Goal: Complete application form: Complete application form

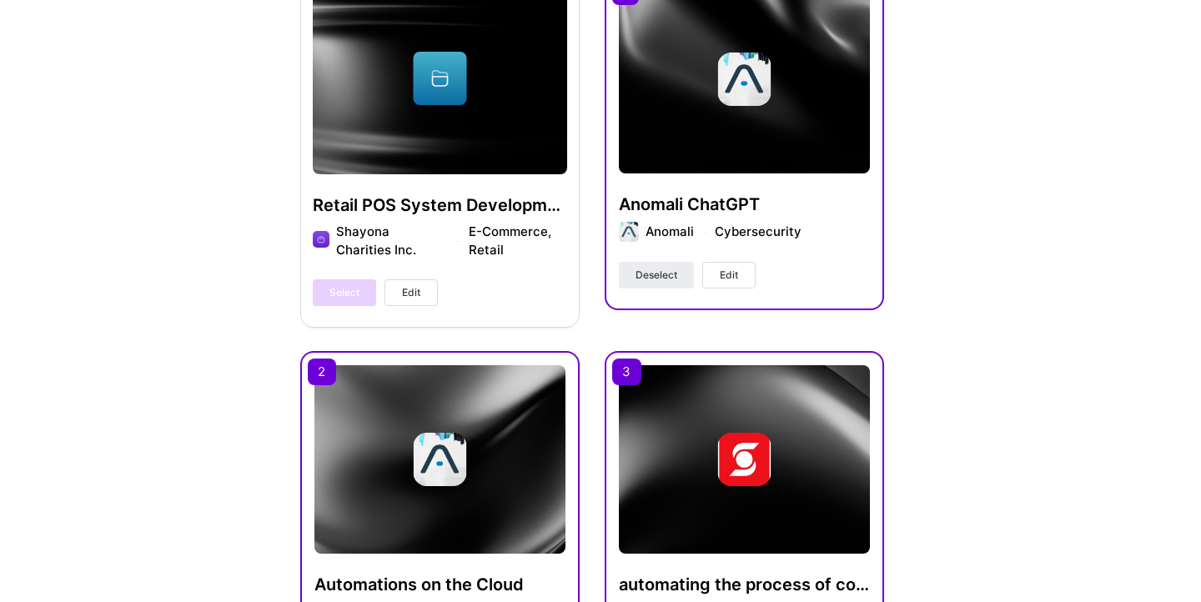
scroll to position [579, 0]
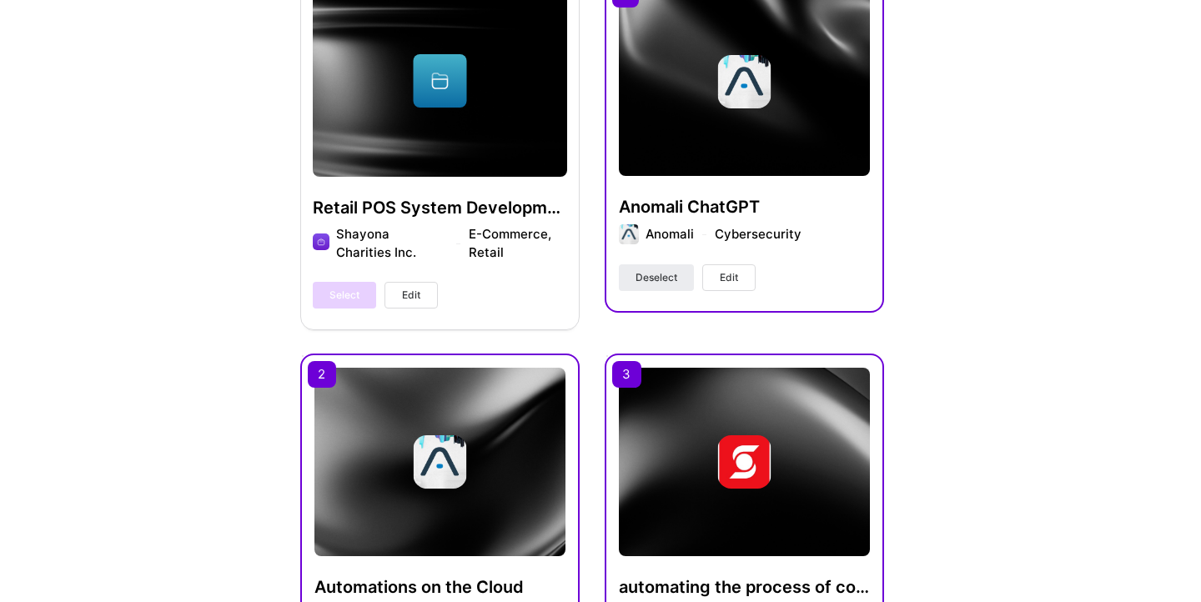
click at [746, 277] on button "Edit" at bounding box center [728, 277] width 53 height 27
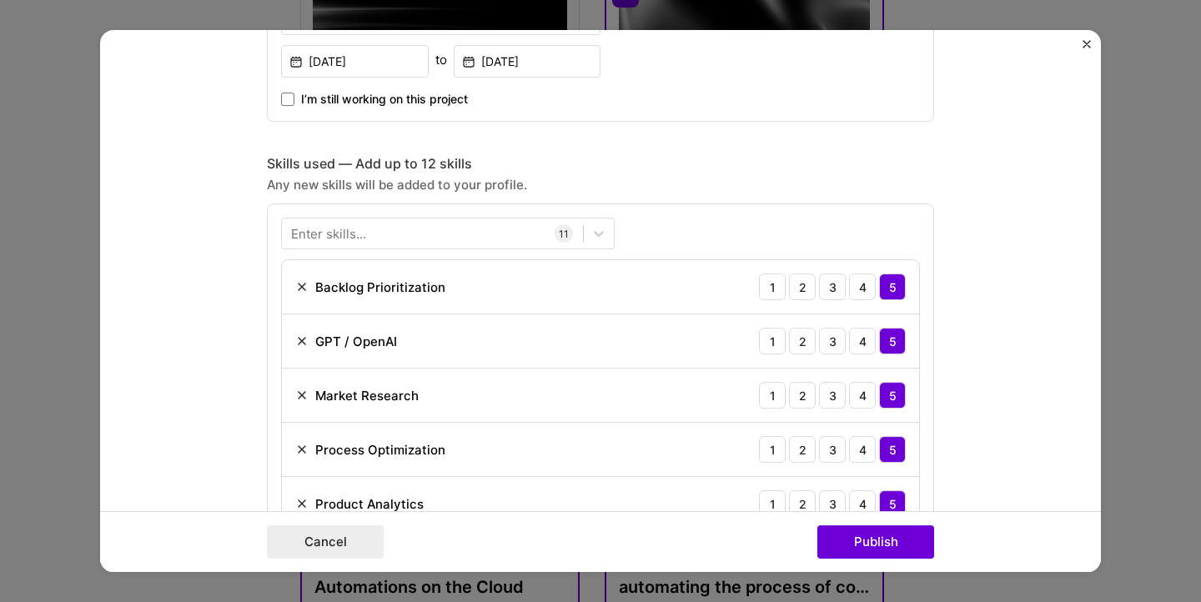
scroll to position [640, 0]
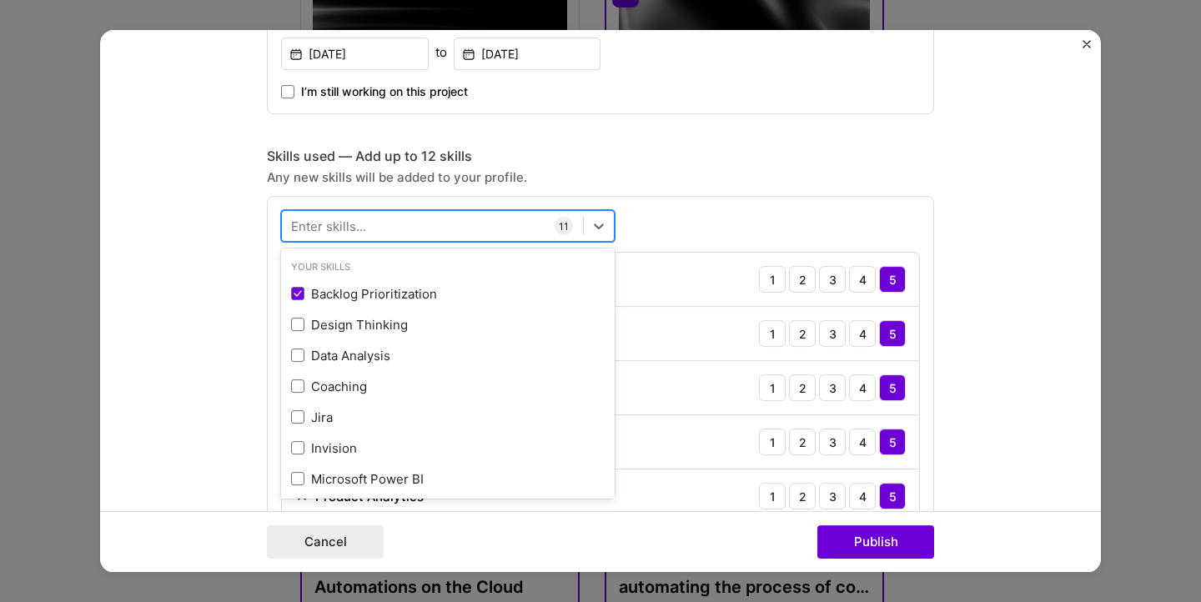
click at [479, 218] on div at bounding box center [432, 227] width 301 height 28
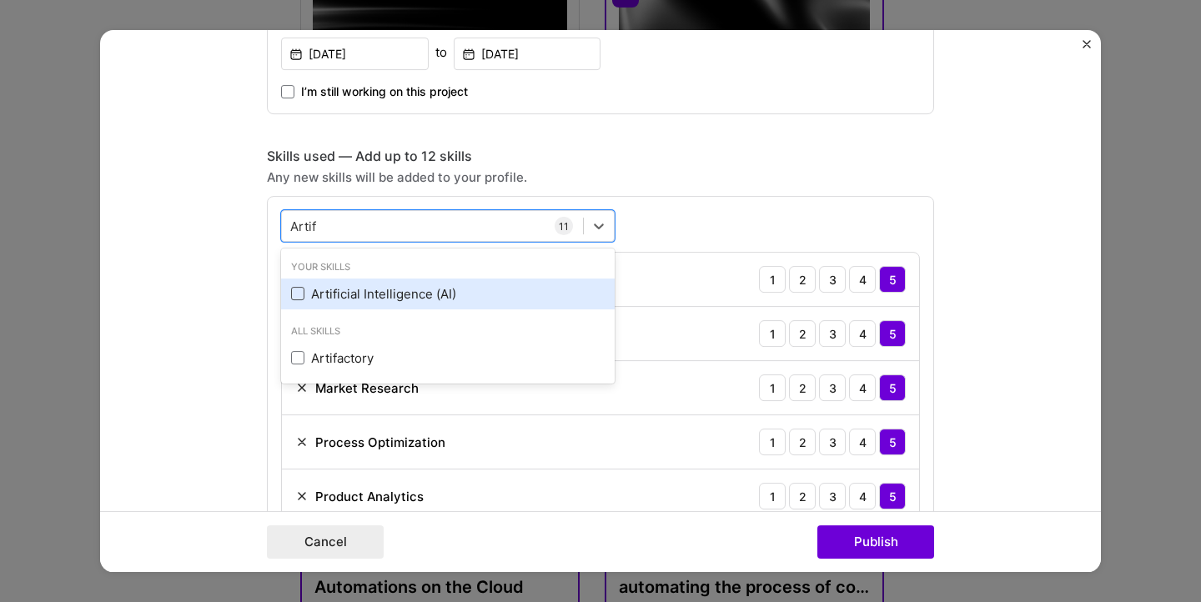
click at [299, 288] on span at bounding box center [297, 293] width 13 height 13
click at [0, 0] on input "checkbox" at bounding box center [0, 0] width 0 height 0
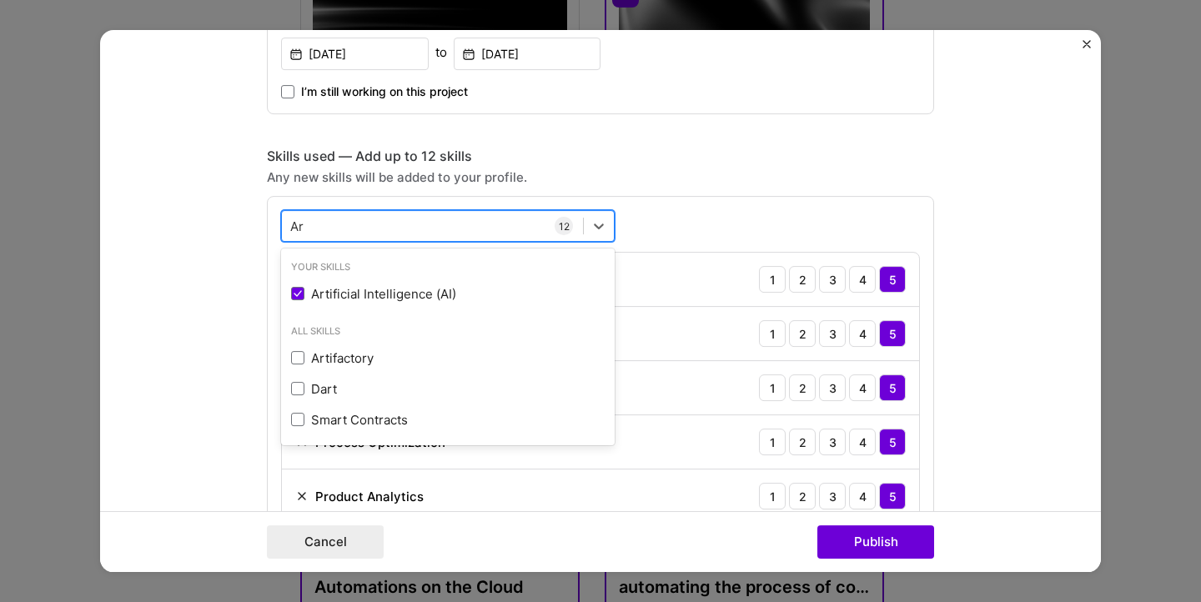
type input "A"
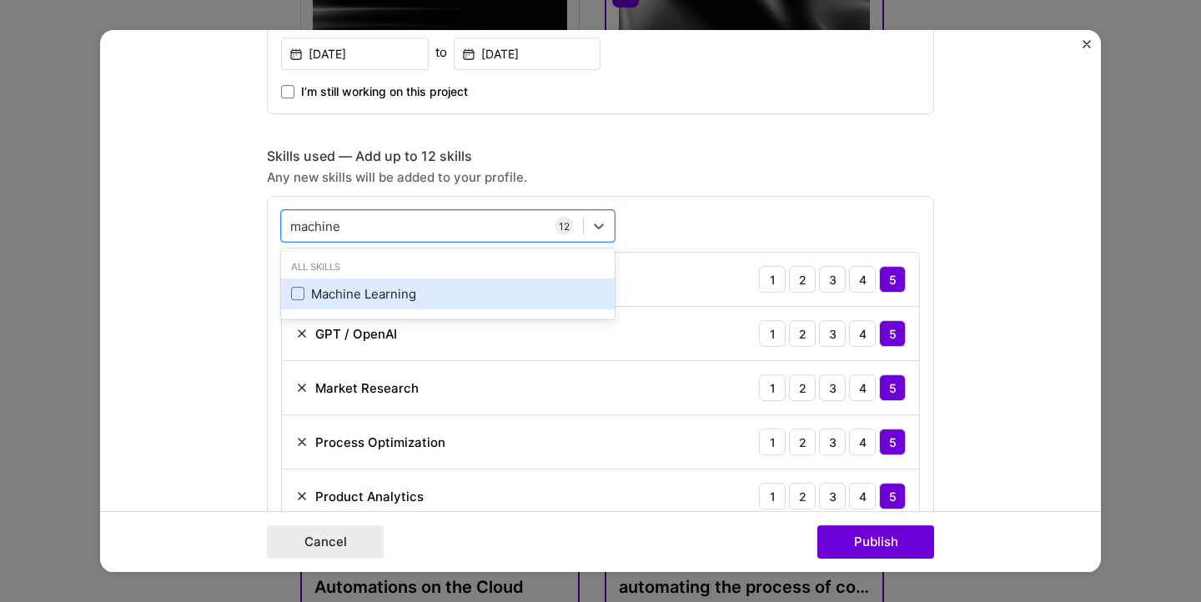
click at [289, 293] on div "Machine Learning" at bounding box center [448, 294] width 334 height 31
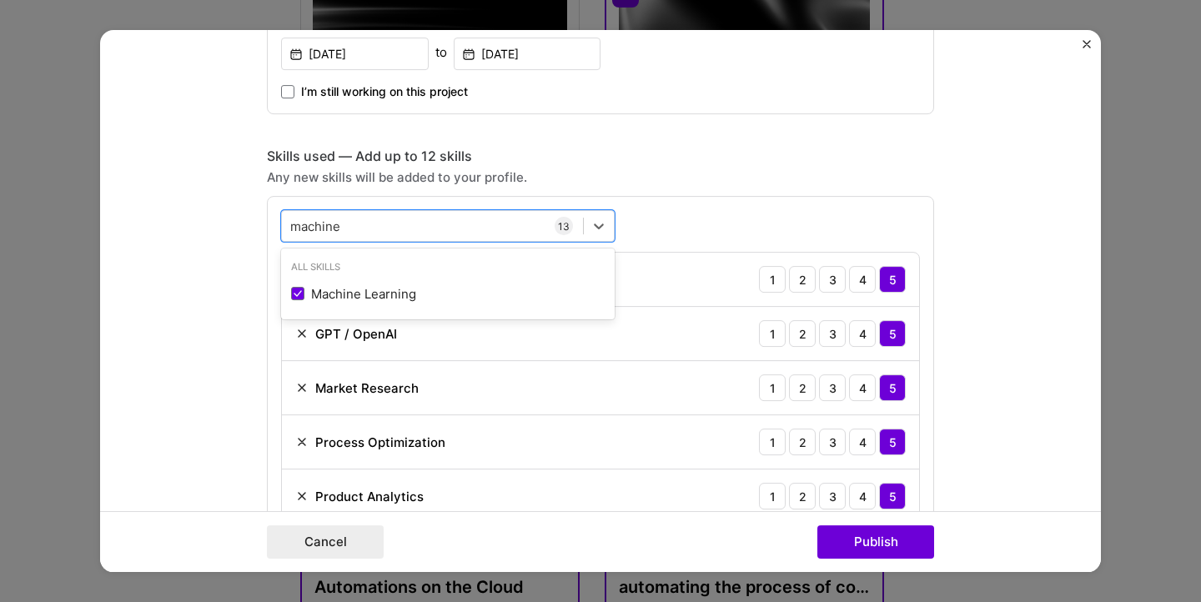
type input "machine"
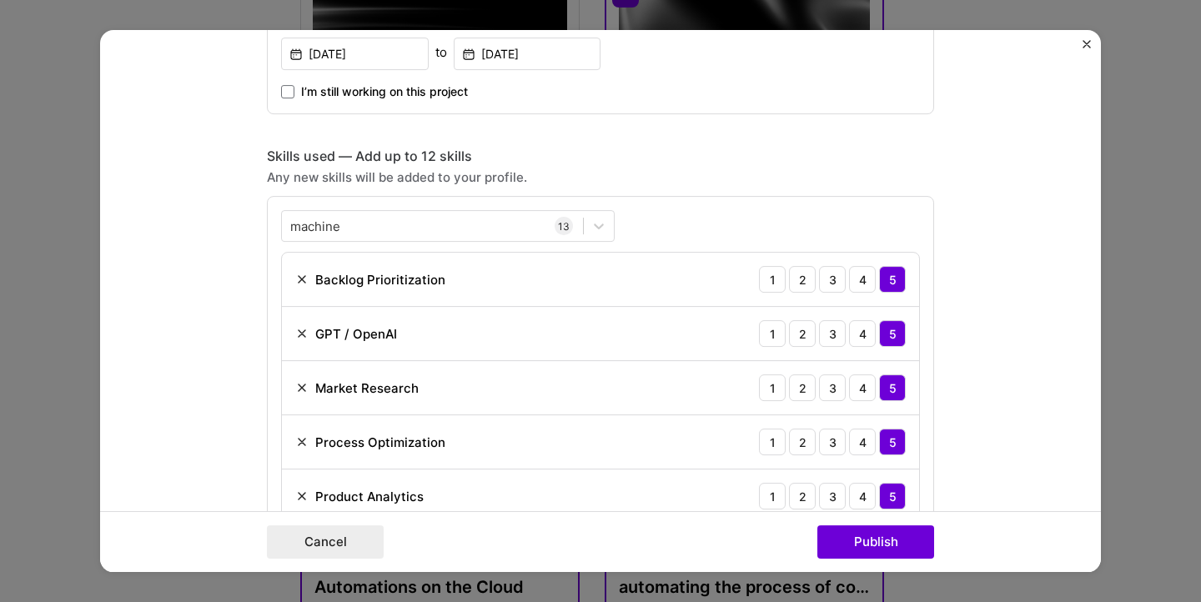
click at [676, 188] on div "Skills used — Add up to 12 skills Any new skills will be added to your profile.…" at bounding box center [600, 560] width 667 height 824
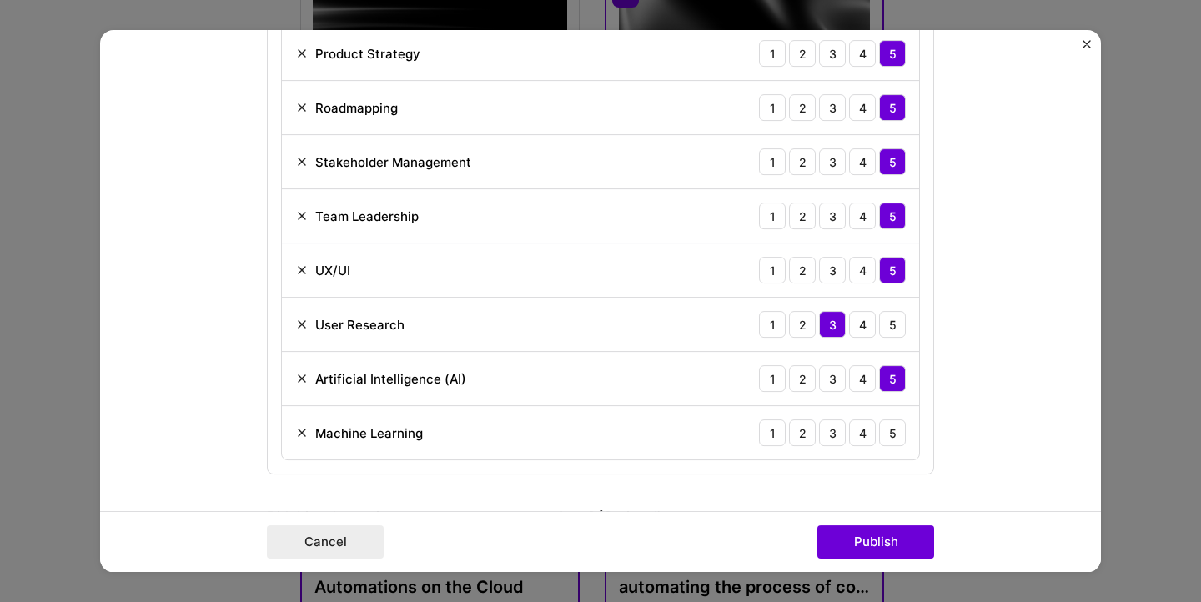
scroll to position [1172, 0]
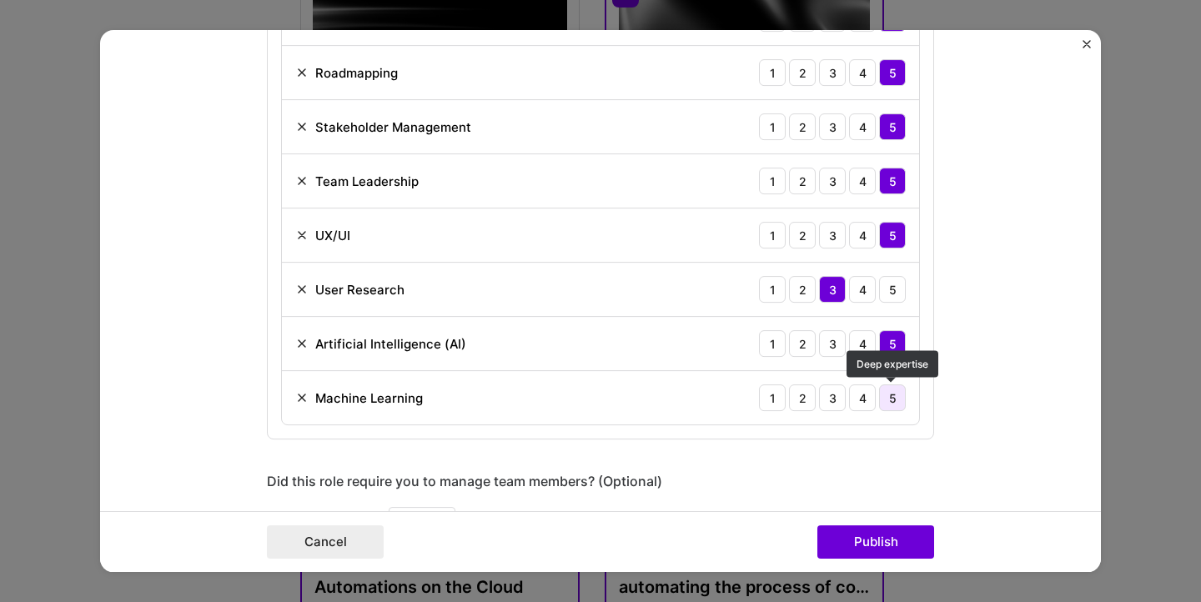
click at [896, 394] on div "5" at bounding box center [892, 397] width 27 height 27
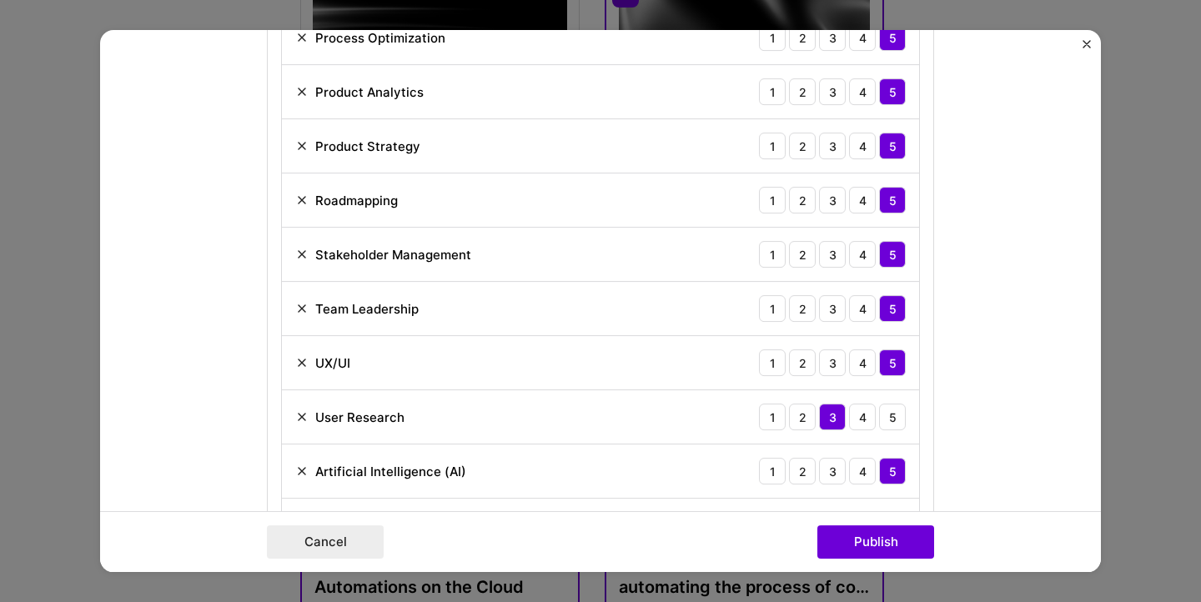
scroll to position [1043, 0]
click at [301, 420] on img at bounding box center [301, 418] width 13 height 13
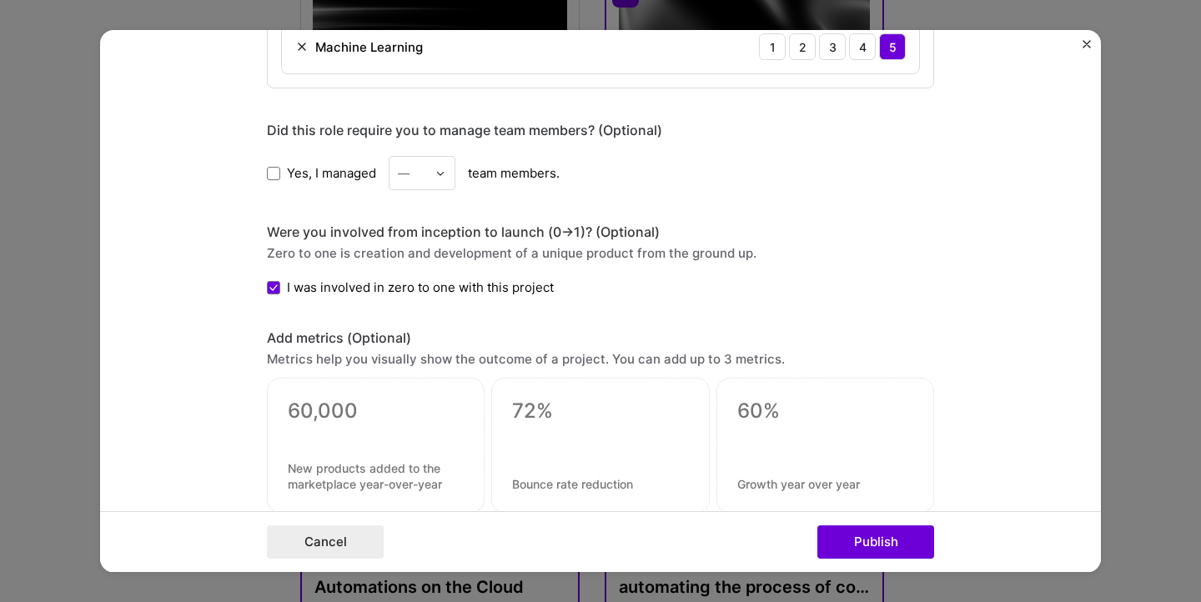
scroll to position [1470, 0]
click at [271, 173] on span at bounding box center [273, 172] width 13 height 13
click at [0, 0] on input "Yes, I managed" at bounding box center [0, 0] width 0 height 0
click at [458, 173] on div "Yes, I managed — team members." at bounding box center [600, 172] width 667 height 34
click at [434, 173] on div "—" at bounding box center [412, 172] width 46 height 33
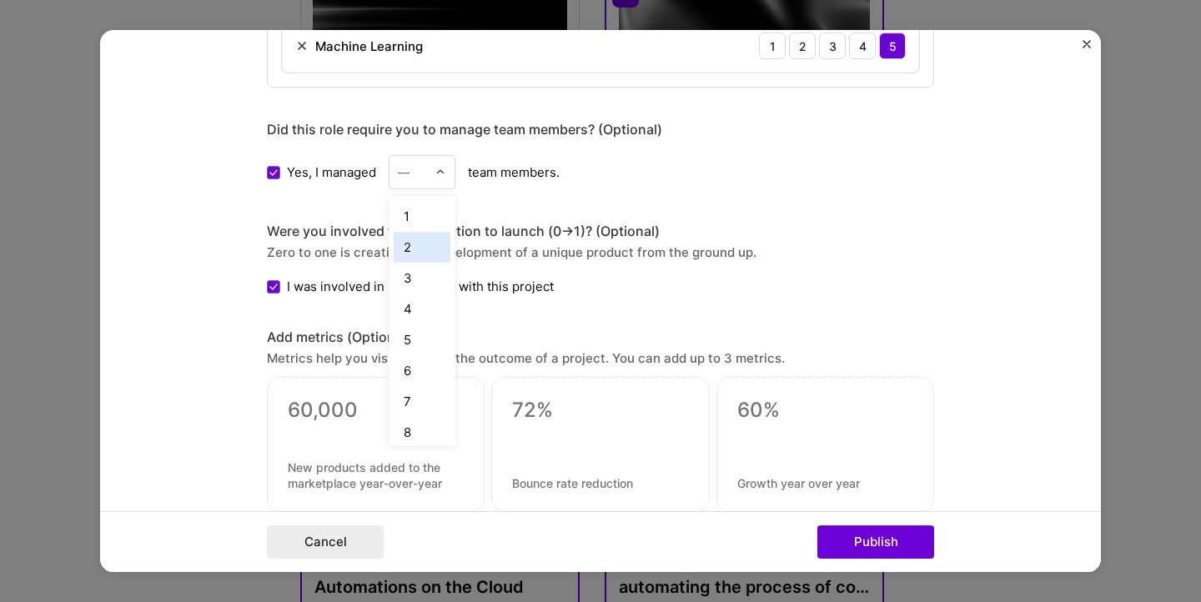
click at [419, 246] on div "2" at bounding box center [422, 247] width 57 height 31
click at [744, 257] on div "Zero to one is creation and development of a unique product from the ground up." at bounding box center [600, 253] width 667 height 18
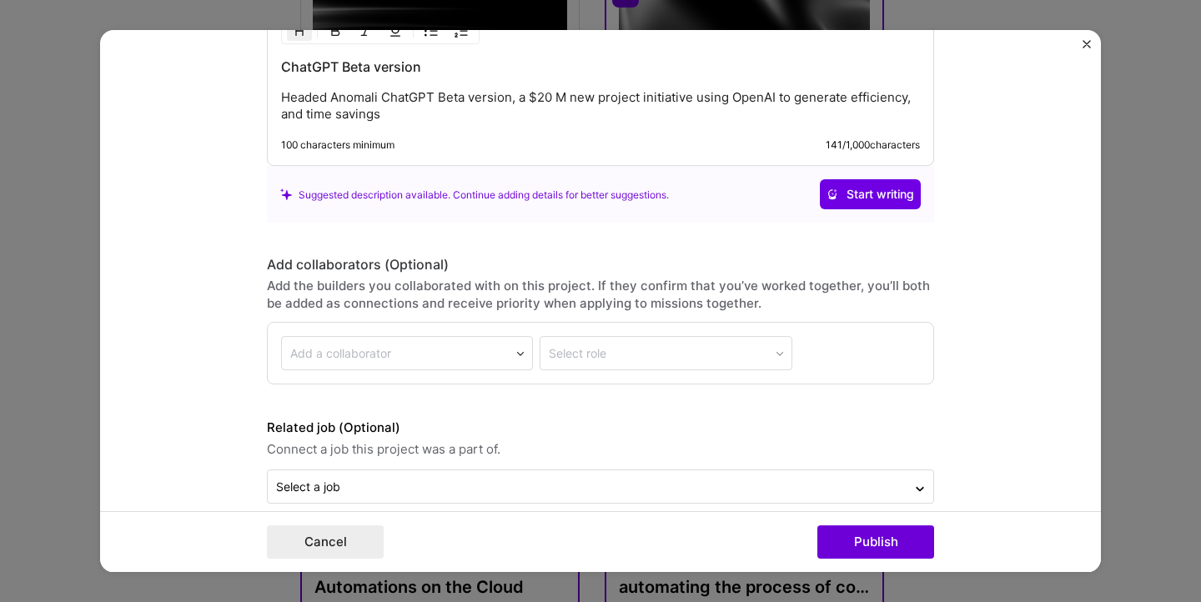
scroll to position [2061, 0]
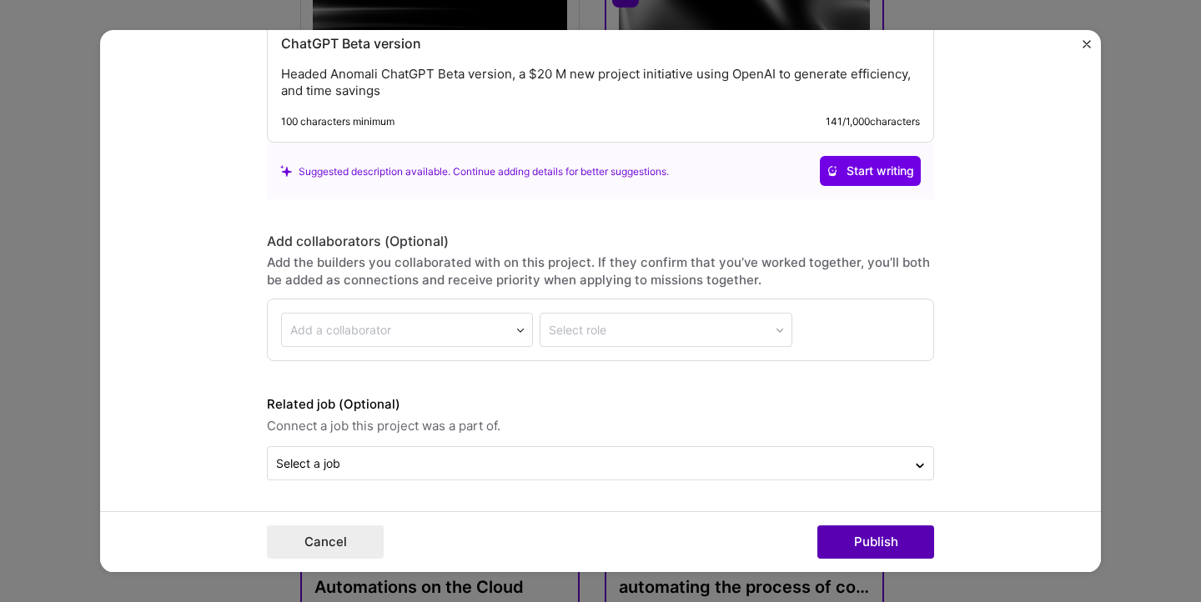
click at [879, 543] on button "Publish" at bounding box center [875, 541] width 117 height 33
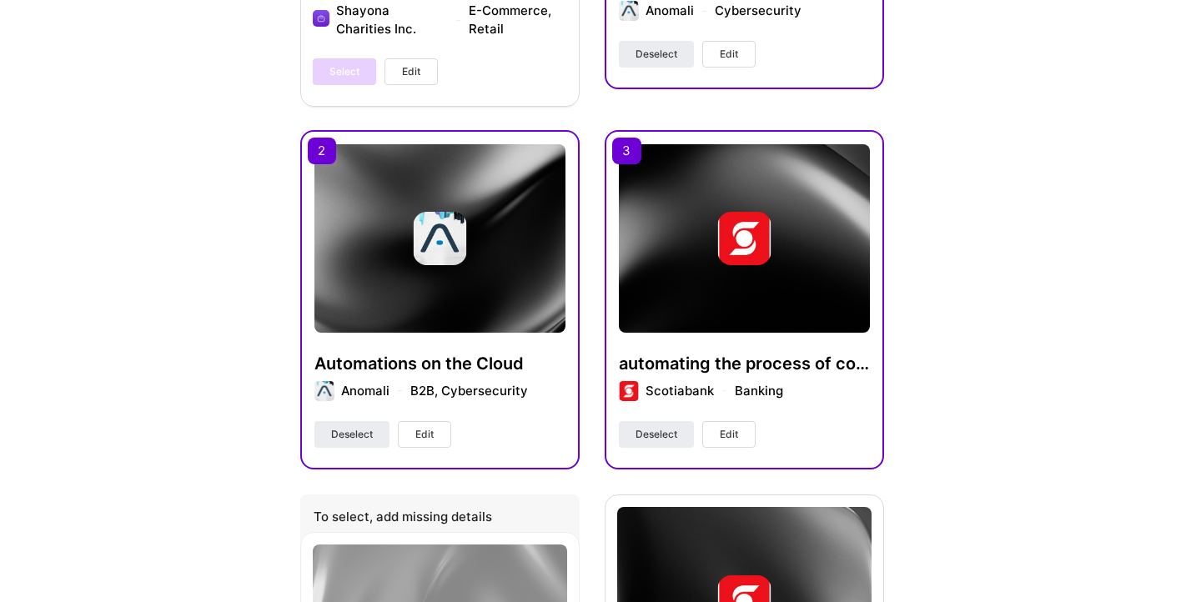
scroll to position [820, 0]
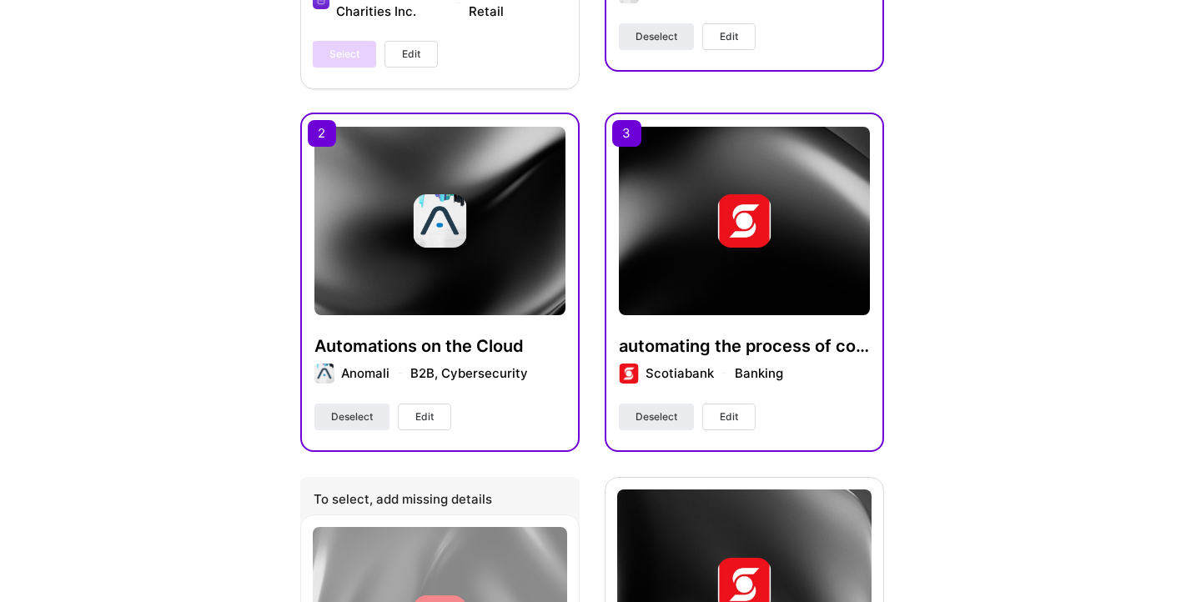
click at [420, 419] on span "Edit" at bounding box center [424, 416] width 18 height 15
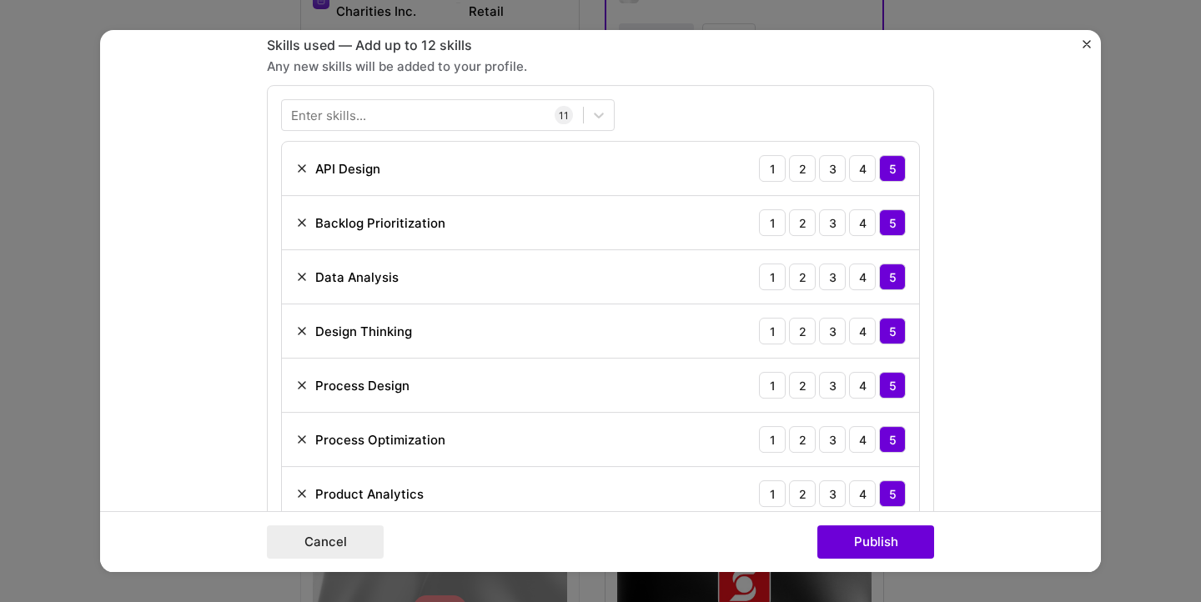
scroll to position [753, 0]
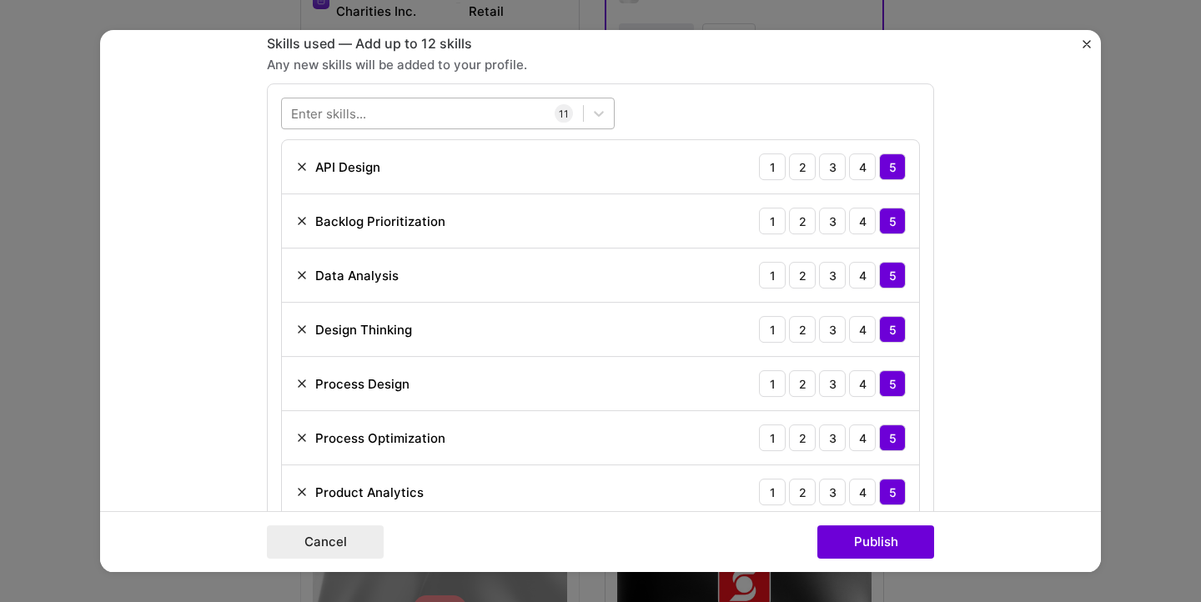
click at [393, 120] on div at bounding box center [432, 114] width 301 height 28
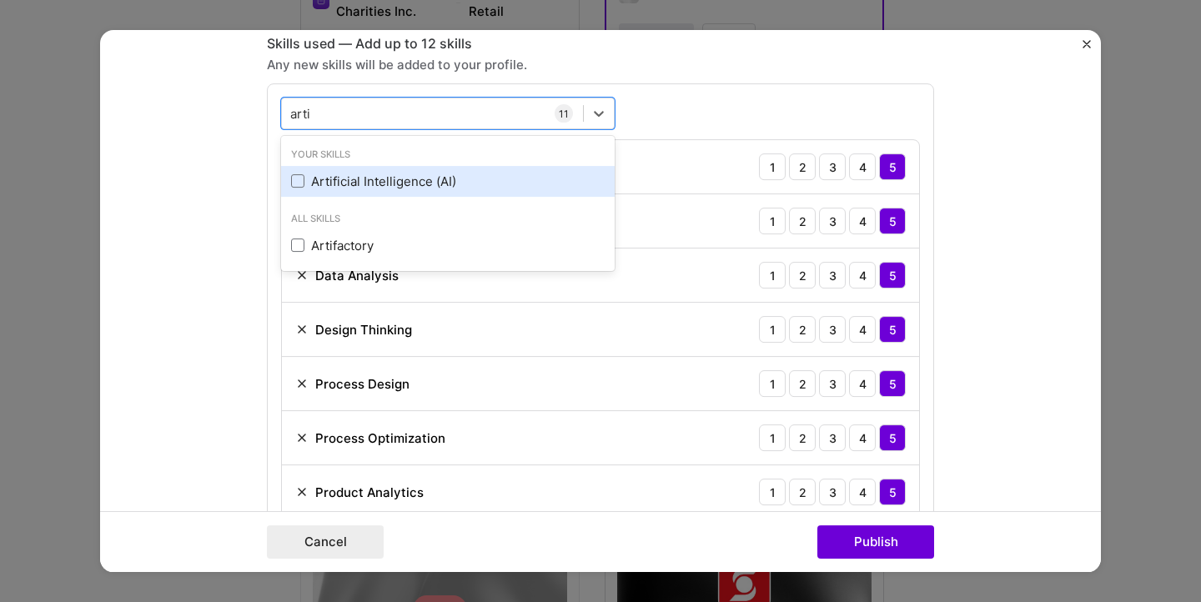
click at [344, 188] on div "Artificial Intelligence (AI)" at bounding box center [448, 182] width 314 height 18
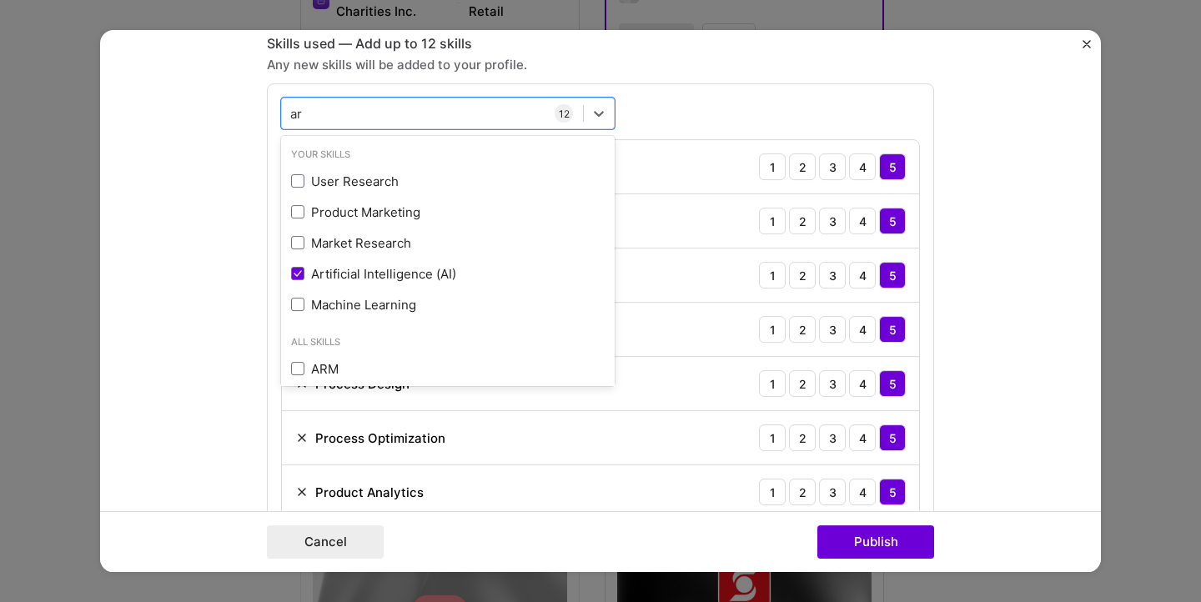
type input "a"
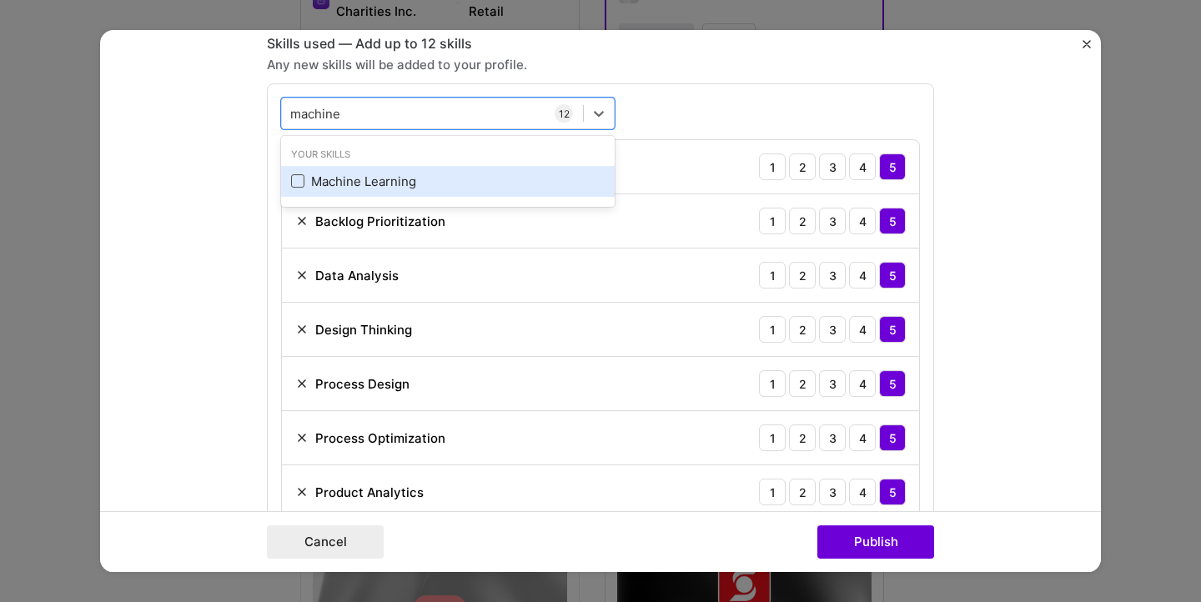
click at [303, 179] on span at bounding box center [297, 180] width 13 height 13
click at [0, 0] on input "checkbox" at bounding box center [0, 0] width 0 height 0
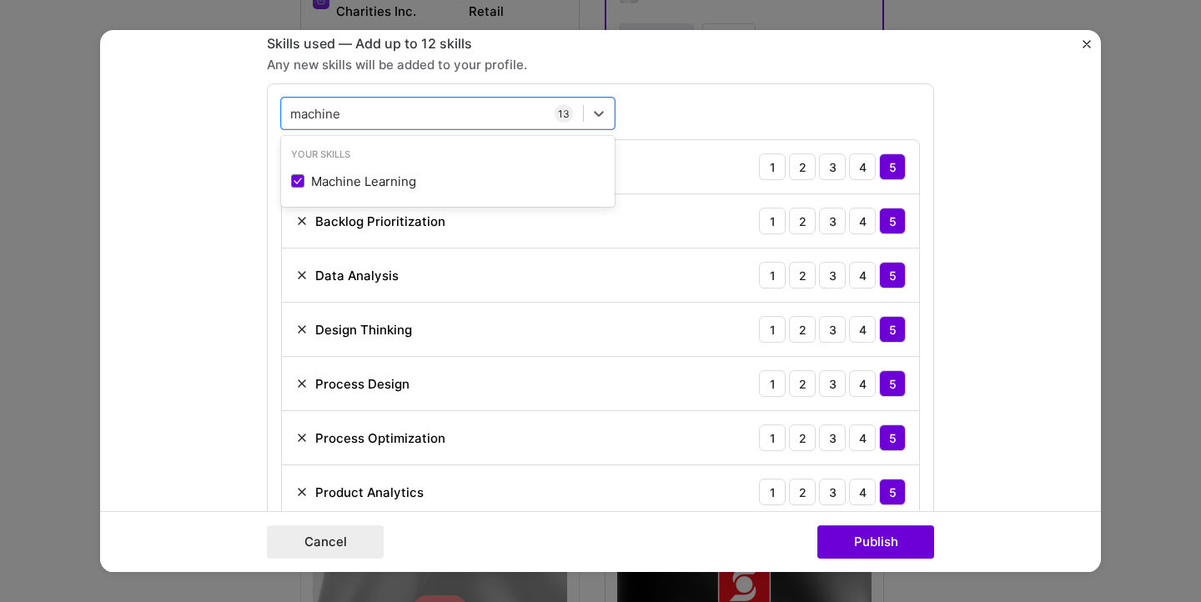
type input "machine"
click at [670, 108] on div "option Machine Learning, selected. option Machine Learning selected, 0 of 2. 1 …" at bounding box center [600, 471] width 667 height 776
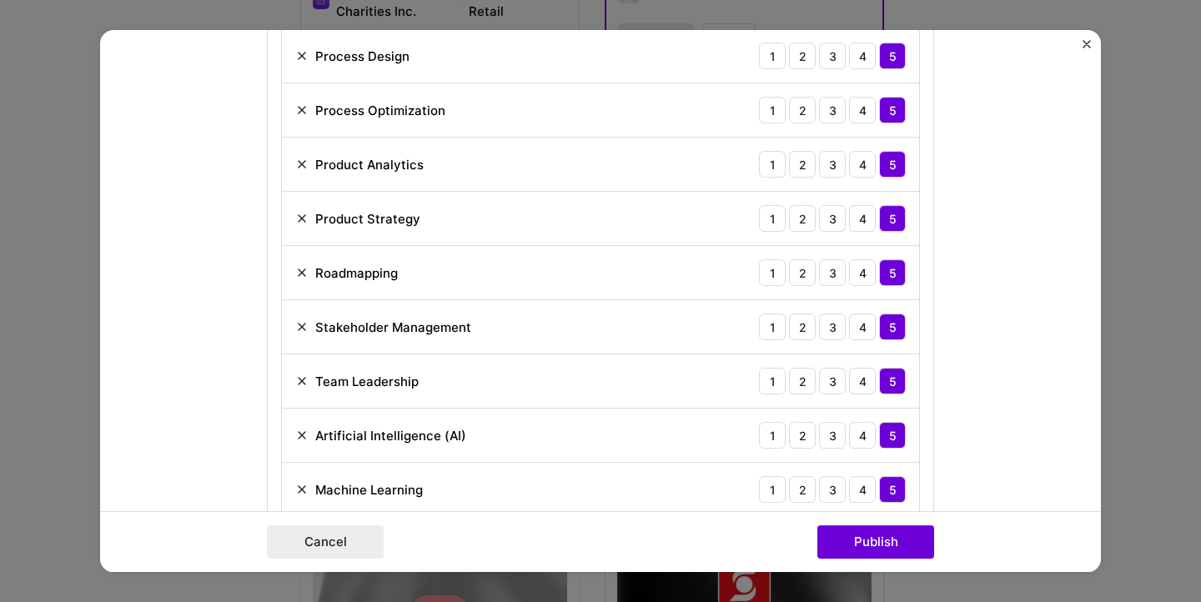
scroll to position [1080, 0]
click at [299, 110] on img at bounding box center [301, 110] width 13 height 13
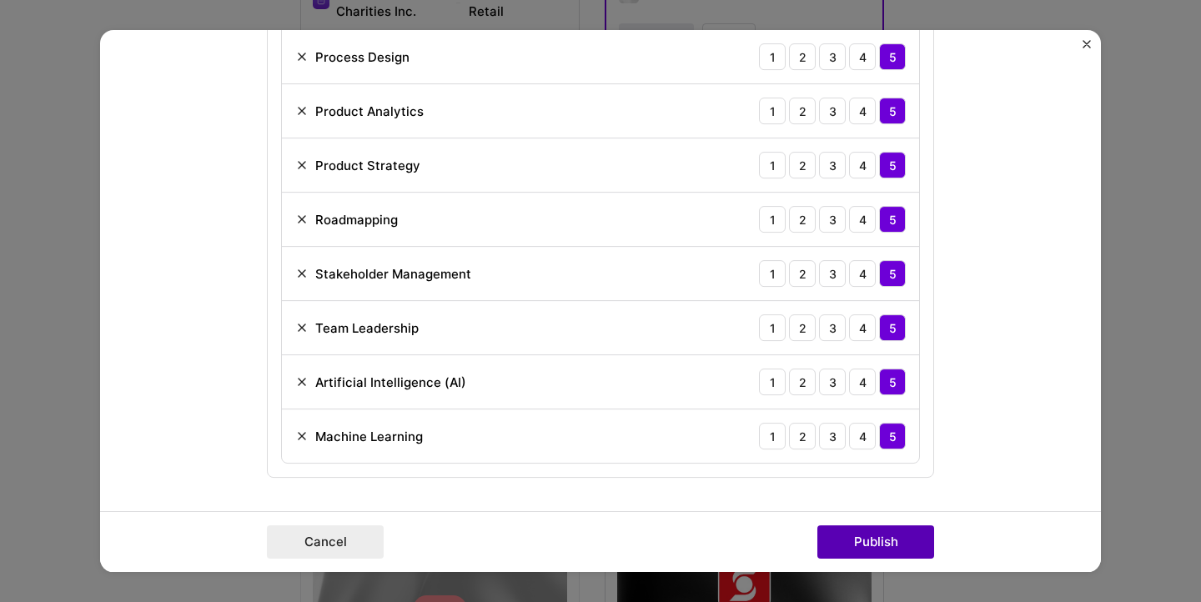
click at [862, 544] on button "Publish" at bounding box center [875, 541] width 117 height 33
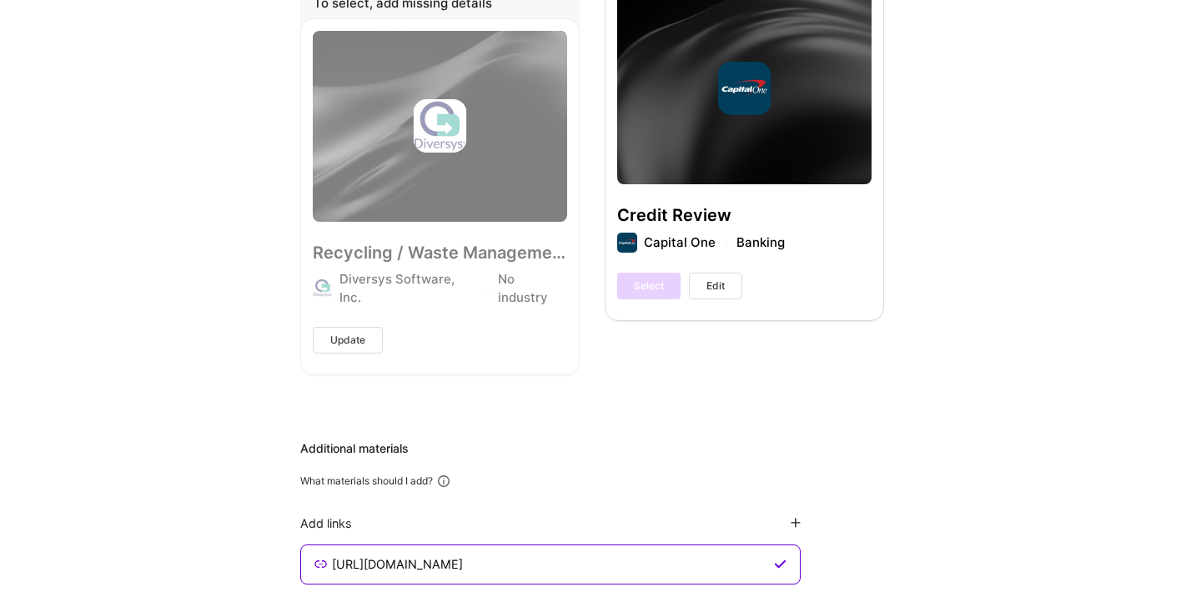
scroll to position [2512, 0]
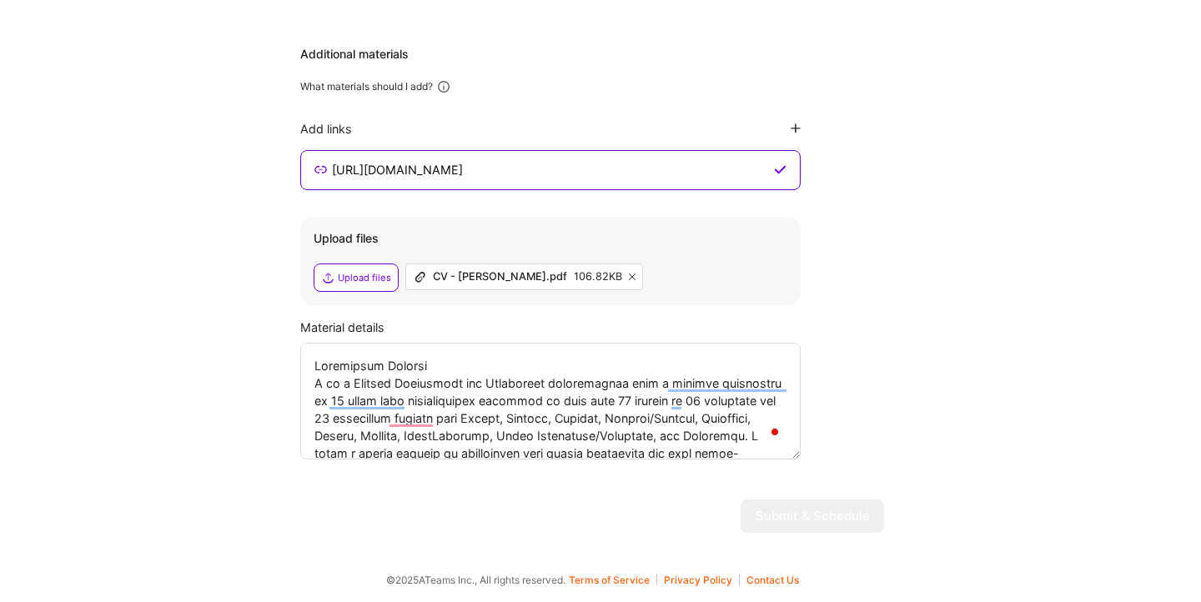
click at [860, 166] on div "Additional materials What materials should I add? Add links [URL][DOMAIN_NAME] …" at bounding box center [592, 253] width 584 height 414
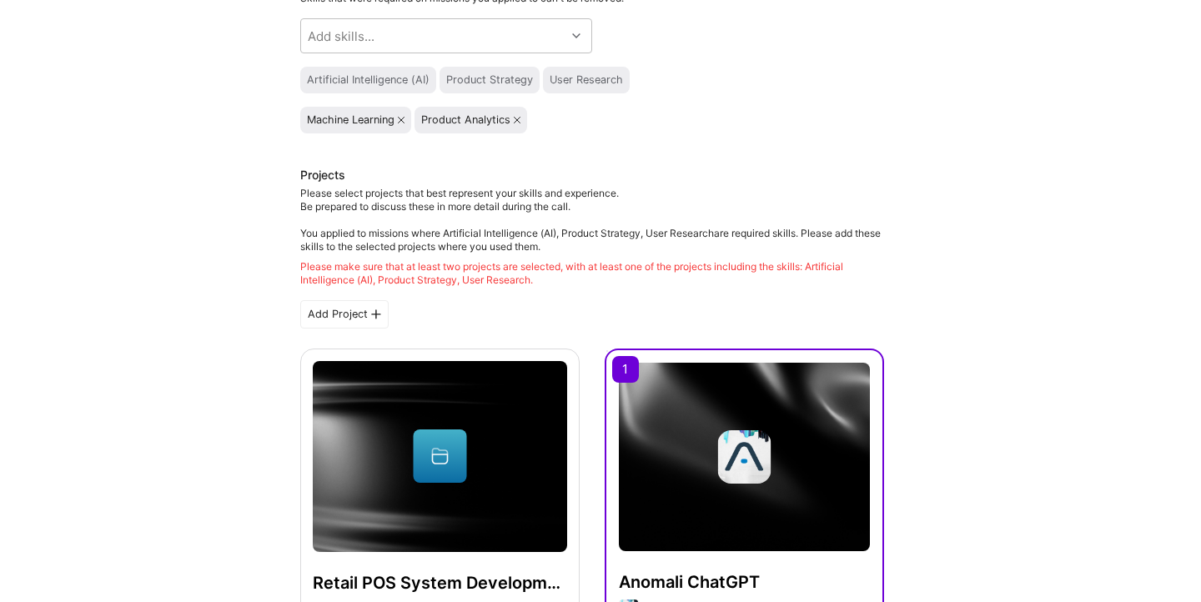
scroll to position [206, 0]
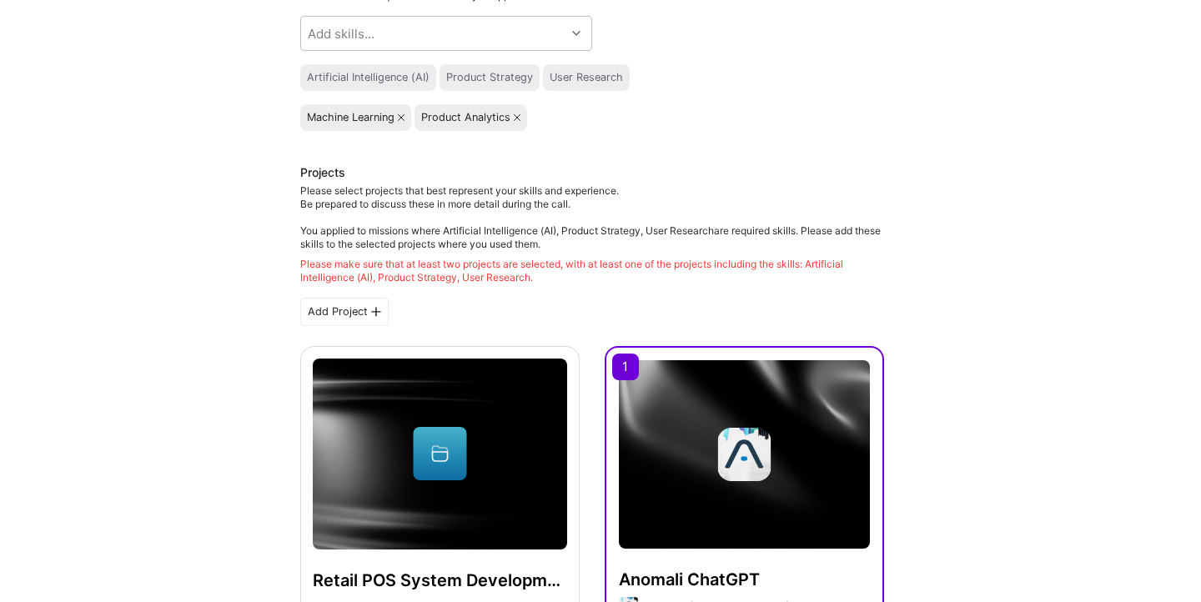
click at [860, 165] on h3 "Projects" at bounding box center [592, 174] width 584 height 20
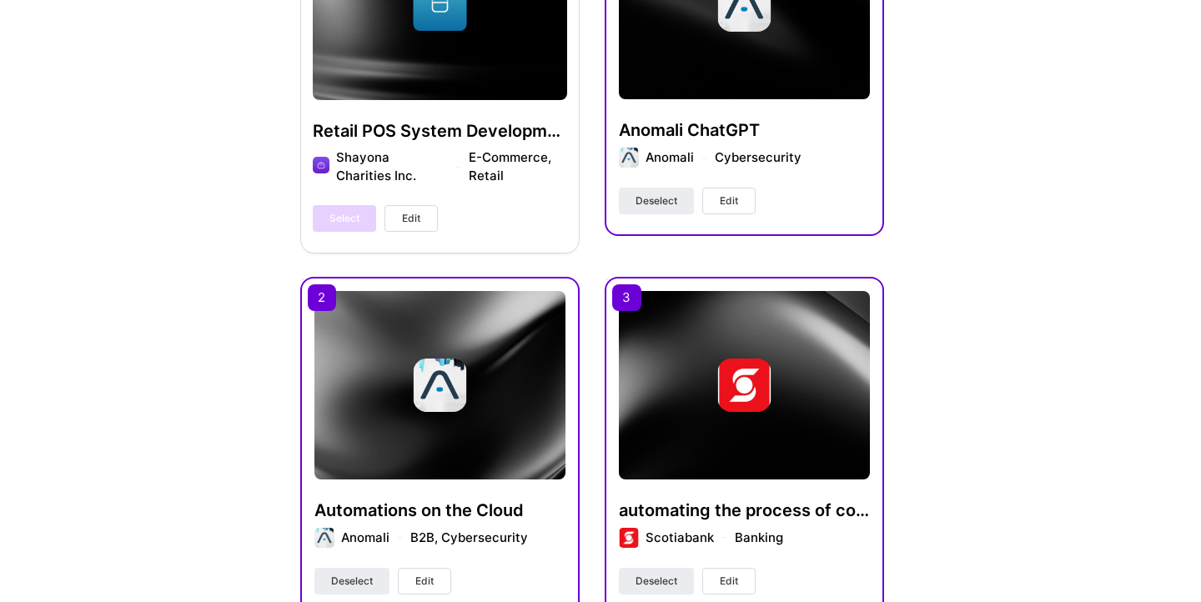
scroll to position [660, 0]
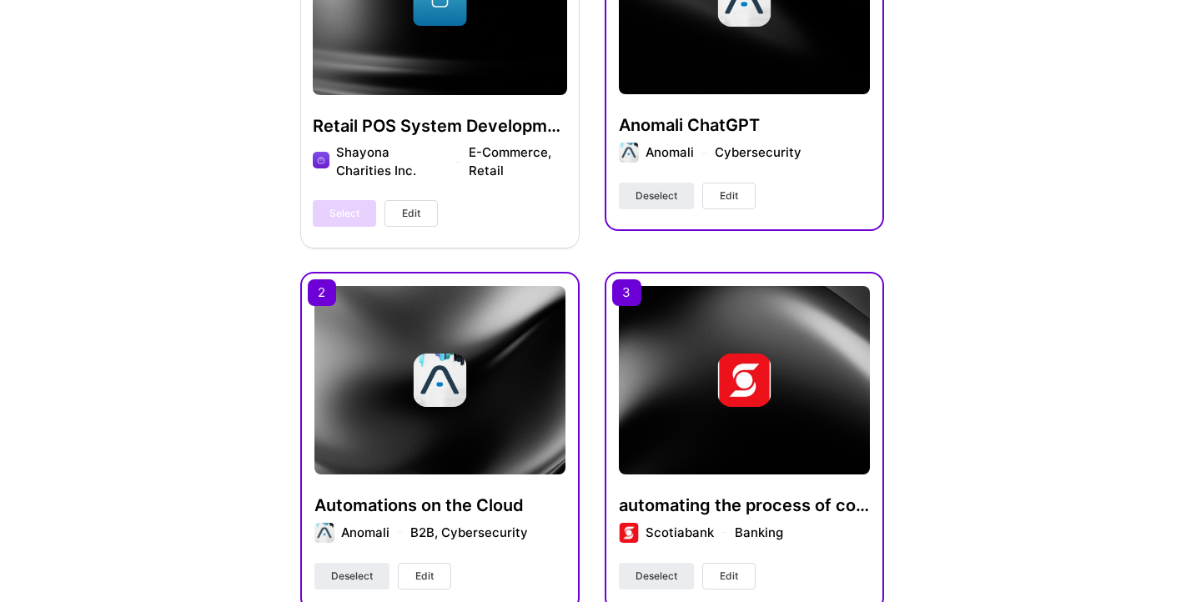
click at [737, 205] on button "Edit" at bounding box center [728, 196] width 53 height 27
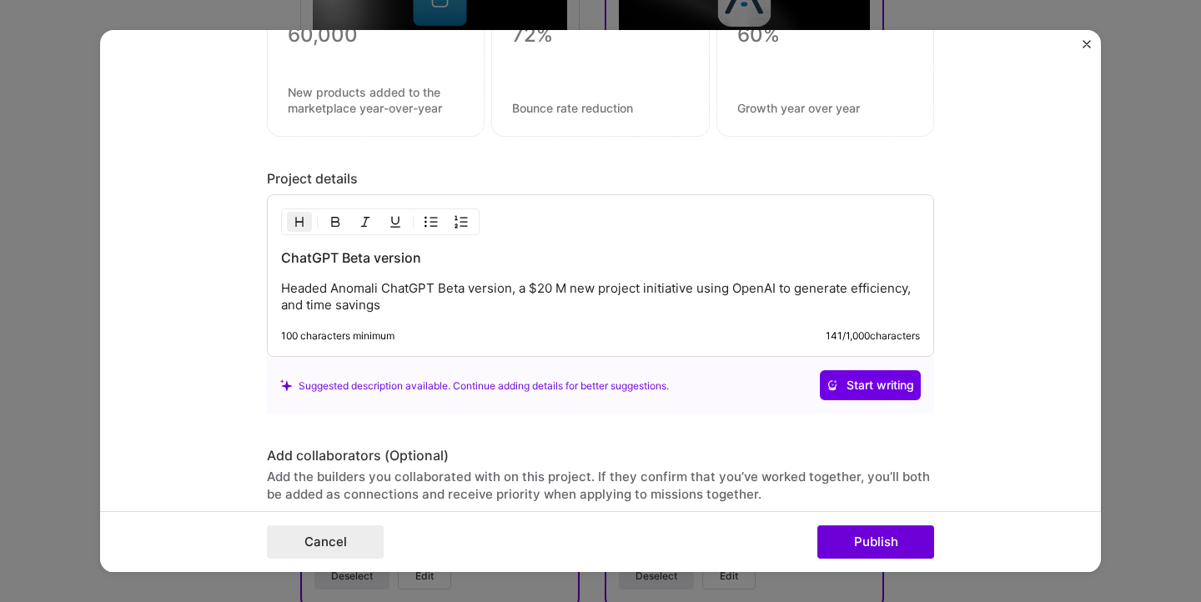
scroll to position [1847, 0]
click at [634, 299] on p "Headed Anomali ChatGPT Beta version, a $20 M new project initiative using OpenA…" at bounding box center [600, 295] width 639 height 33
click at [777, 292] on p "Headed Anomali ChatGPT Beta version, a $20 M new project initiative using OpenA…" at bounding box center [600, 295] width 639 height 33
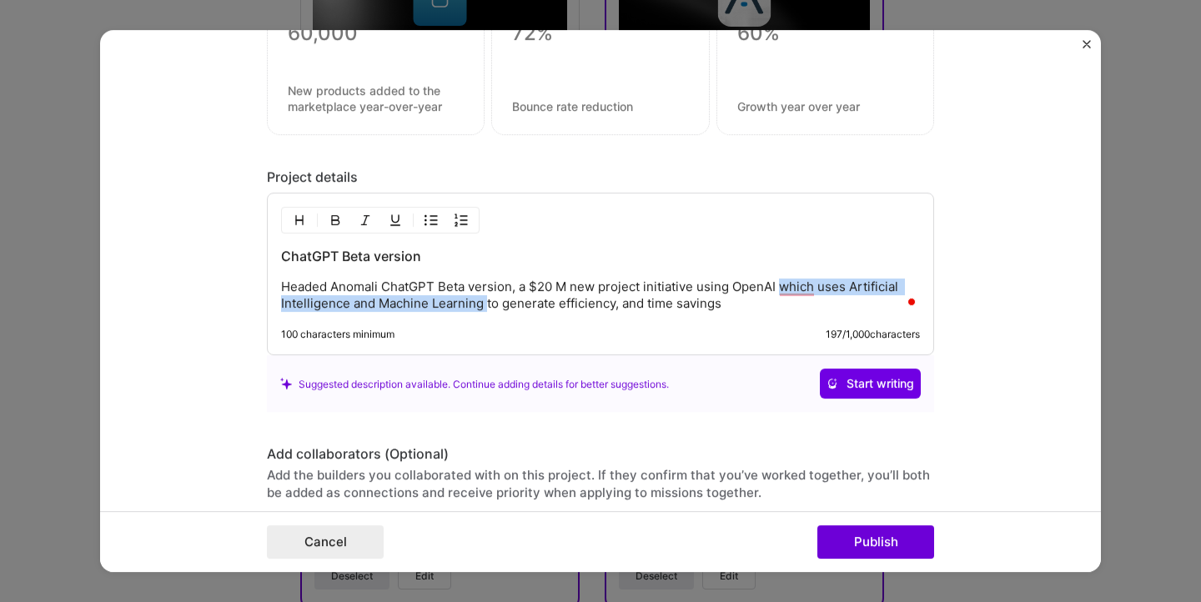
click at [777, 289] on p "Headed Anomali ChatGPT Beta version, a $20 M new project initiative using OpenA…" at bounding box center [600, 295] width 639 height 33
copy p "which uses Artificial Intelligence and Machine Learning"
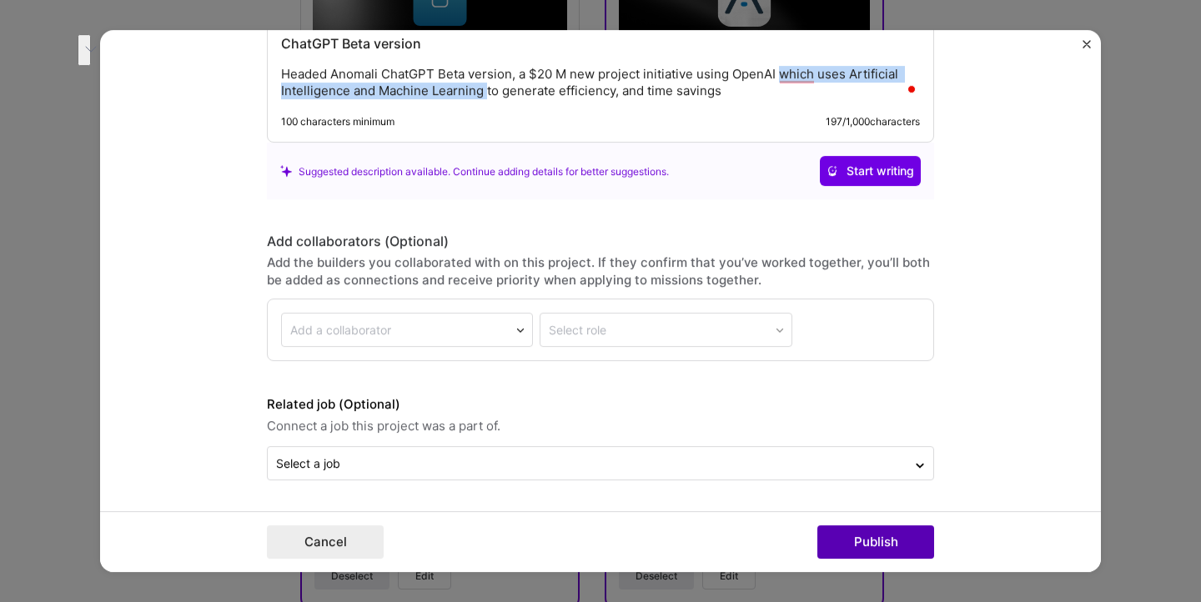
click at [851, 540] on button "Publish" at bounding box center [875, 541] width 117 height 33
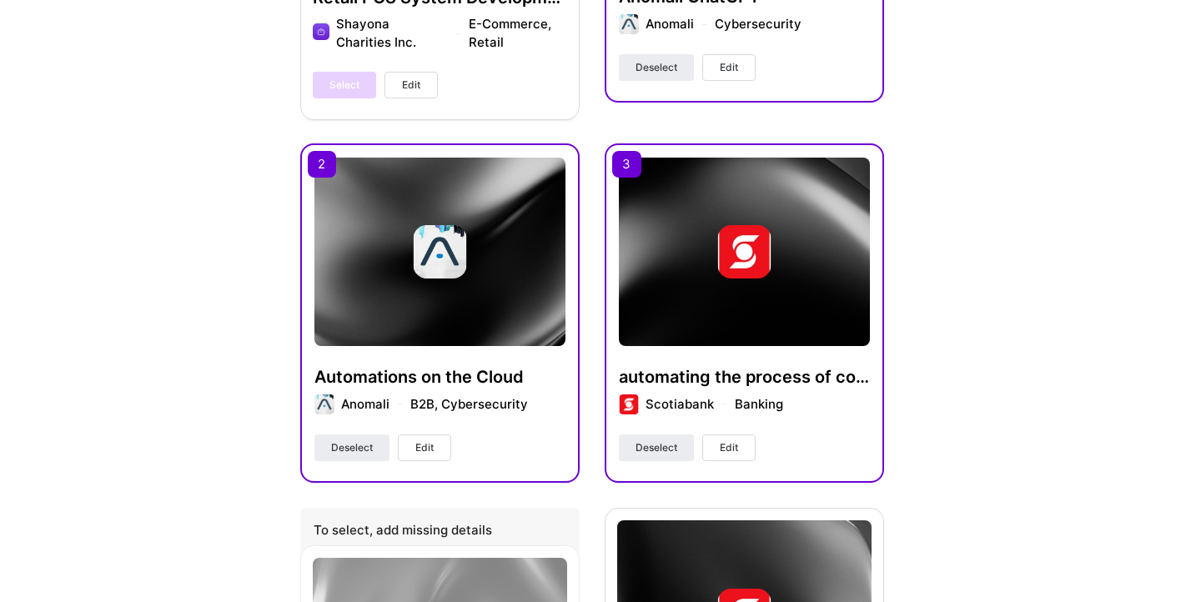
scroll to position [751, 0]
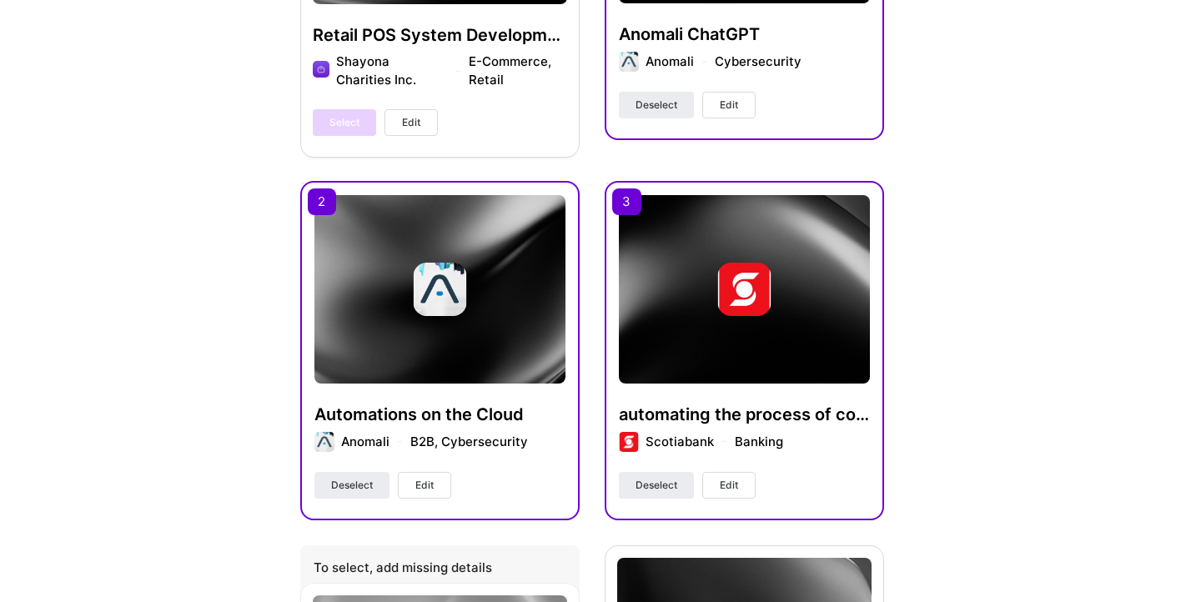
click at [426, 488] on span "Edit" at bounding box center [424, 485] width 18 height 15
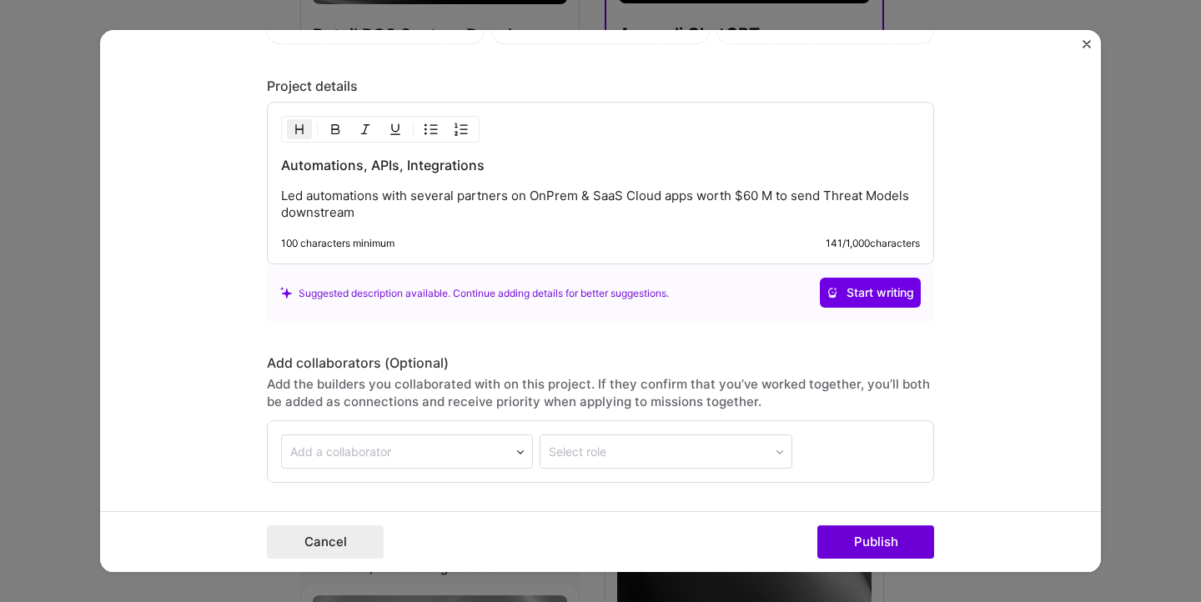
scroll to position [1941, 0]
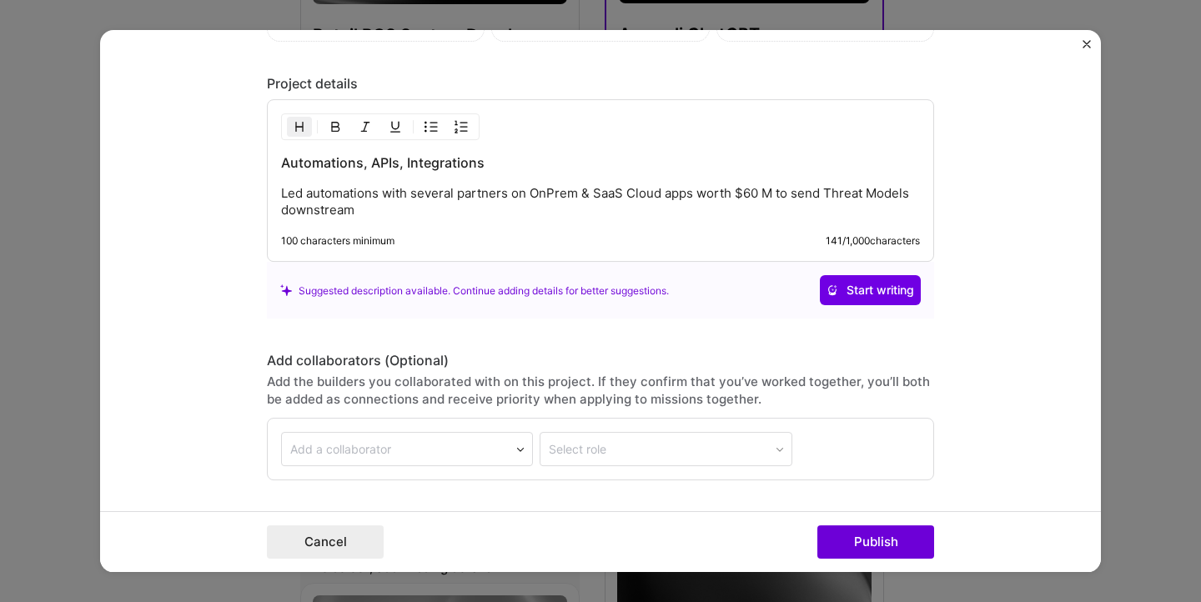
click at [714, 212] on p "Led automations with several partners on OnPrem & SaaS Cloud apps worth $60 M t…" at bounding box center [600, 202] width 639 height 33
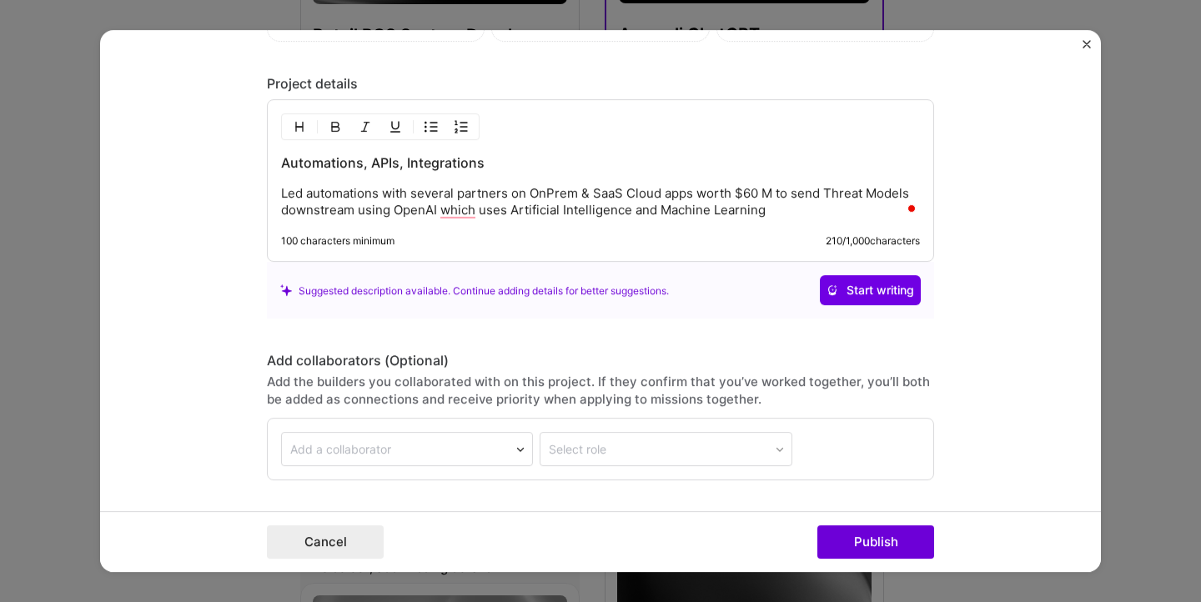
scroll to position [2061, 0]
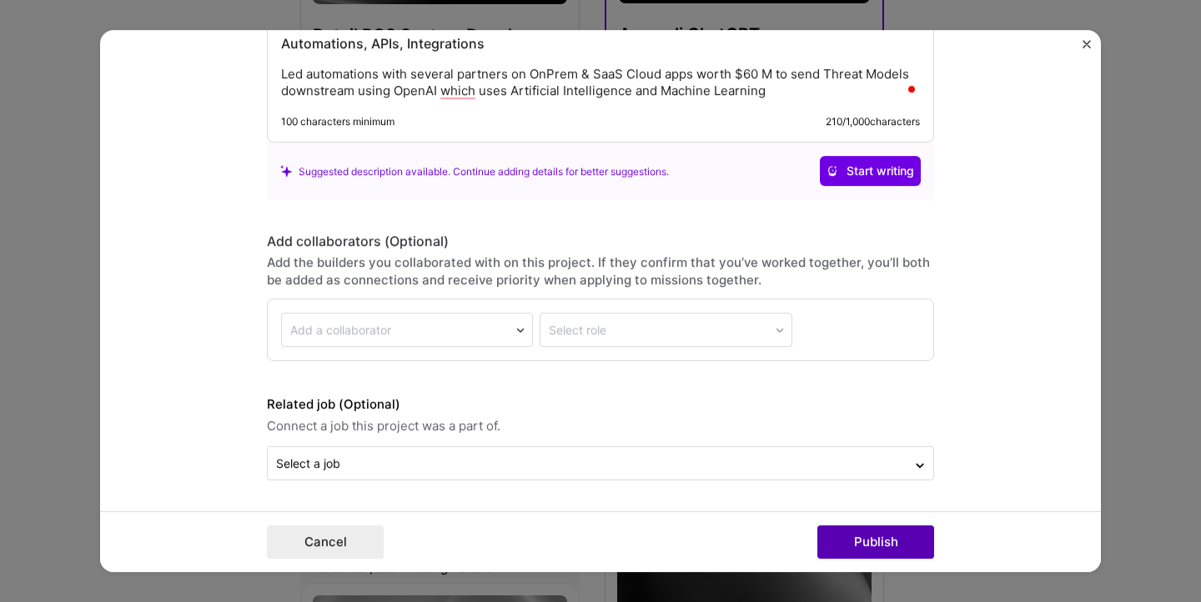
click at [868, 544] on button "Publish" at bounding box center [875, 541] width 117 height 33
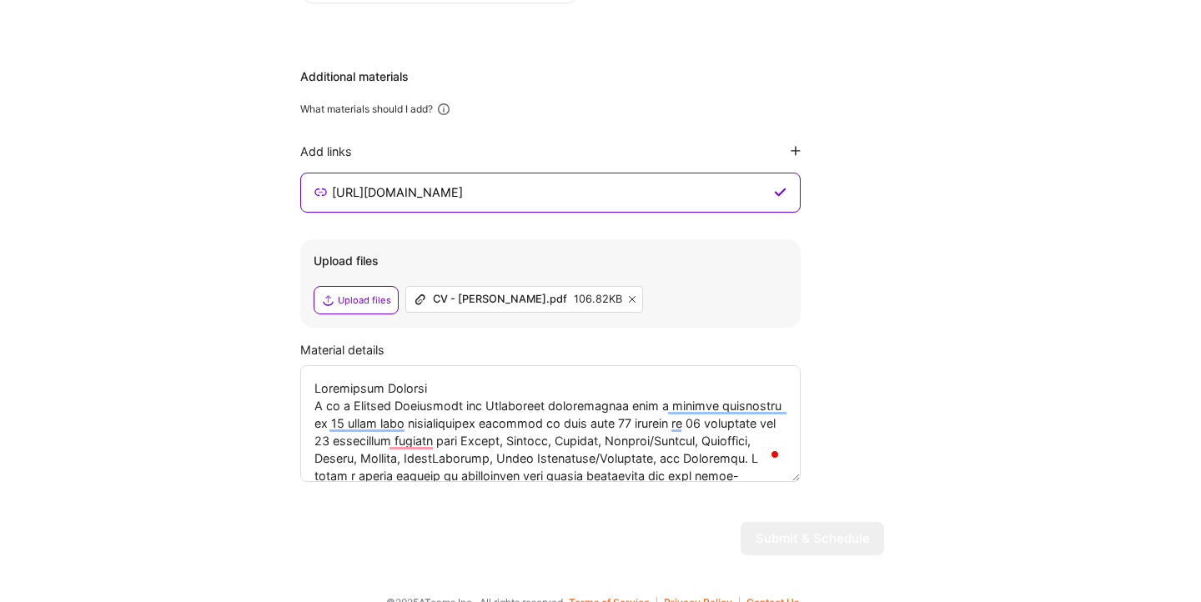
scroll to position [2512, 0]
